Goal: Find specific fact: Find specific fact

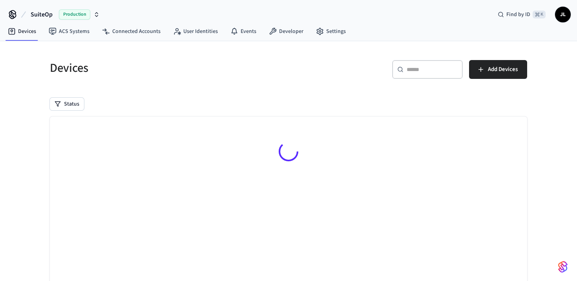
click at [428, 68] on input "text" at bounding box center [432, 70] width 51 height 8
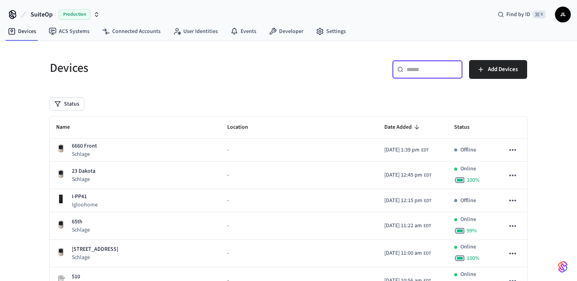
paste input "**********"
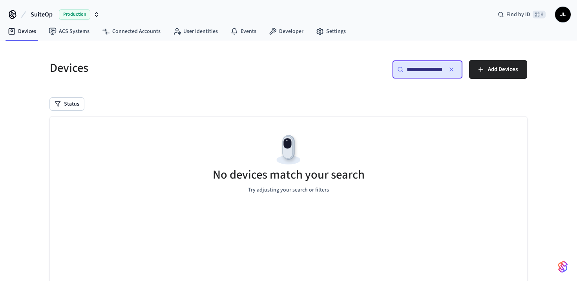
scroll to position [0, 61]
type input "**********"
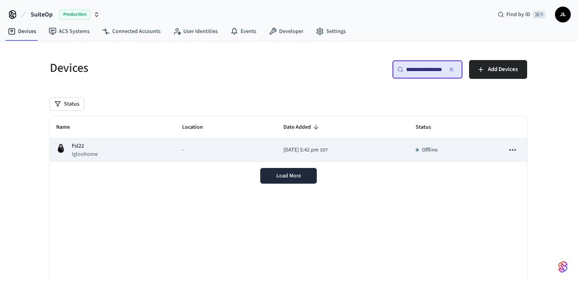
click at [287, 149] on span "[DATE] 5:42 pm" at bounding box center [300, 150] width 35 height 8
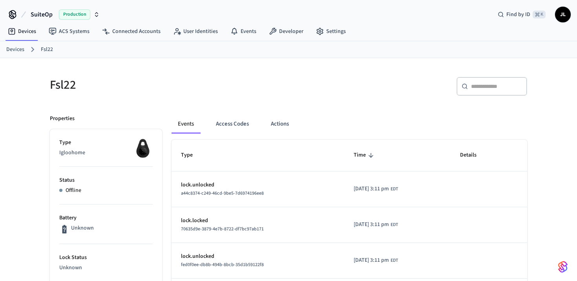
scroll to position [53, 0]
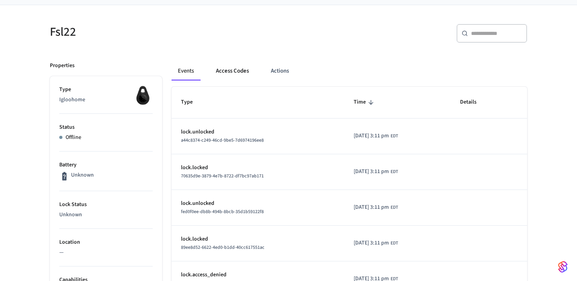
click at [242, 67] on button "Access Codes" at bounding box center [233, 71] width 46 height 19
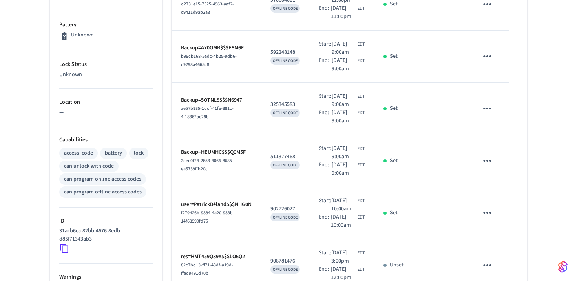
scroll to position [191, 0]
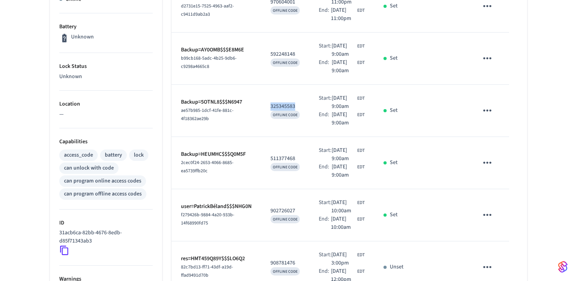
drag, startPoint x: 301, startPoint y: 147, endPoint x: 267, endPoint y: 147, distance: 33.4
click at [267, 137] on td "325345583 OFFLINE CODE" at bounding box center [285, 111] width 48 height 52
copy p "325345583"
